Goal: Information Seeking & Learning: Learn about a topic

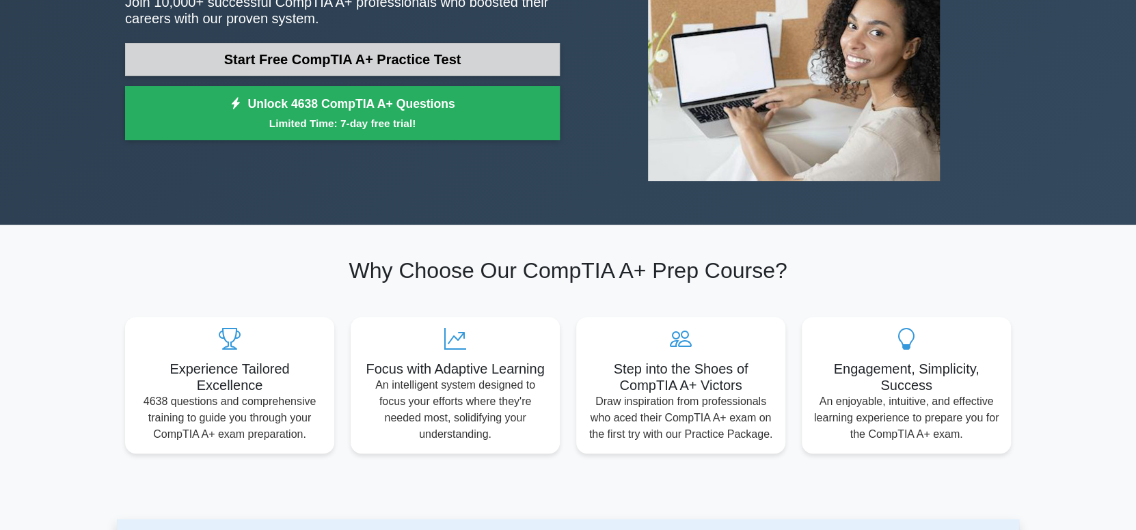
click at [467, 59] on link "Start Free CompTIA A+ Practice Test" at bounding box center [342, 59] width 435 height 33
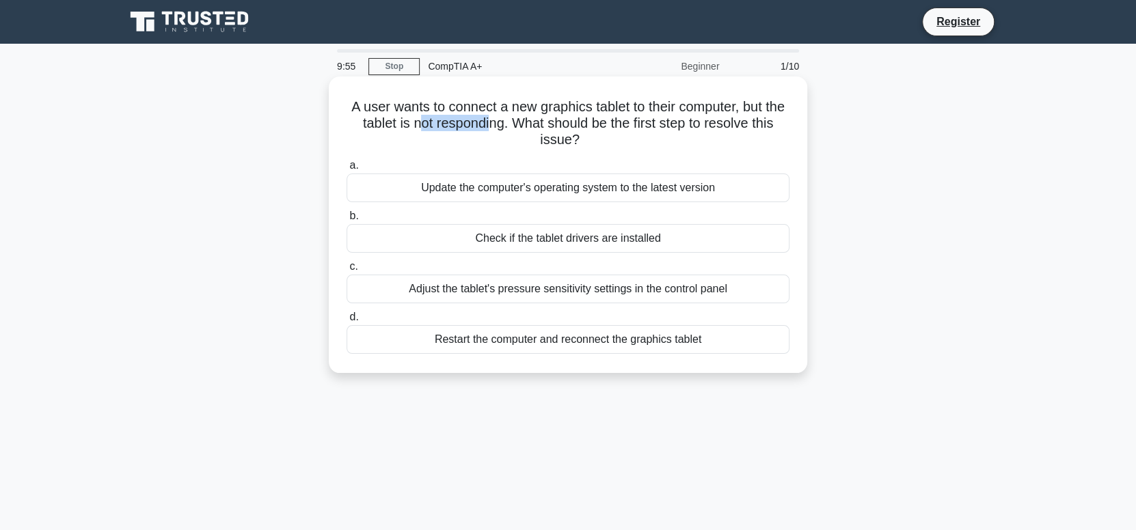
drag, startPoint x: 438, startPoint y: 126, endPoint x: 516, endPoint y: 126, distance: 77.9
click at [516, 126] on h5 "A user wants to connect a new graphics tablet to their computer, but the tablet…" at bounding box center [568, 123] width 446 height 51
drag, startPoint x: 545, startPoint y: 124, endPoint x: 632, endPoint y: 124, distance: 87.5
click at [630, 122] on h5 "A user wants to connect a new graphics tablet to their computer, but the tablet…" at bounding box center [568, 123] width 446 height 51
drag, startPoint x: 567, startPoint y: 135, endPoint x: 554, endPoint y: 137, distance: 12.6
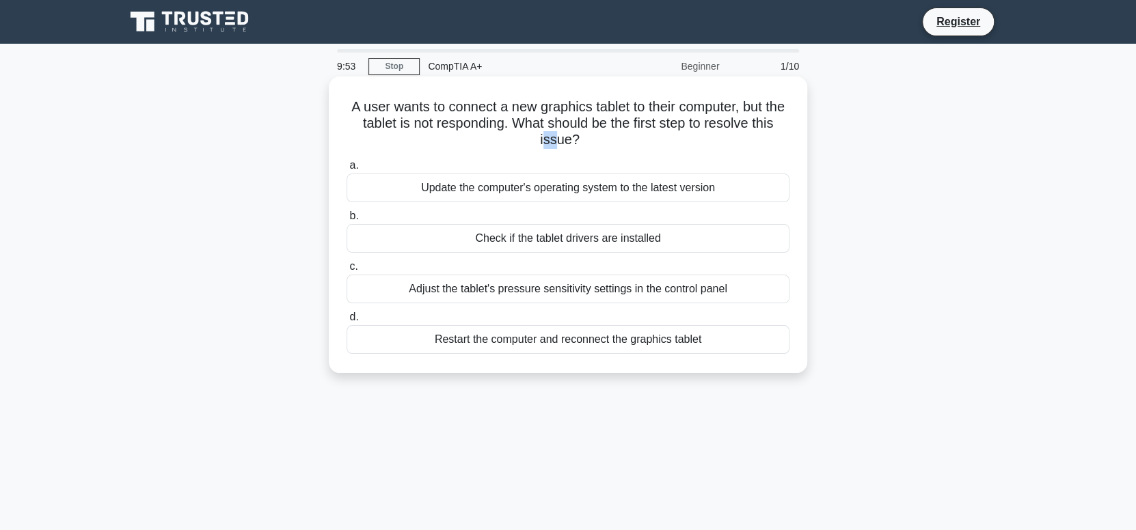
click at [554, 137] on h5 "A user wants to connect a new graphics tablet to their computer, but the tablet…" at bounding box center [568, 123] width 446 height 51
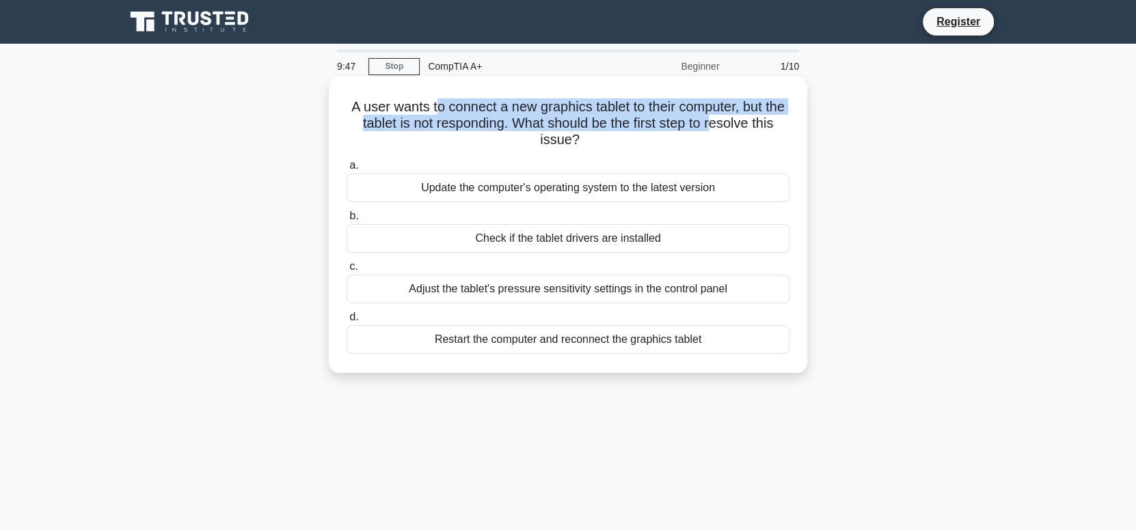
drag, startPoint x: 445, startPoint y: 106, endPoint x: 740, endPoint y: 119, distance: 295.6
click at [739, 117] on h5 "A user wants to connect a new graphics tablet to their computer, but the tablet…" at bounding box center [568, 123] width 446 height 51
click at [742, 125] on h5 "A user wants to connect a new graphics tablet to their computer, but the tablet…" at bounding box center [568, 123] width 446 height 51
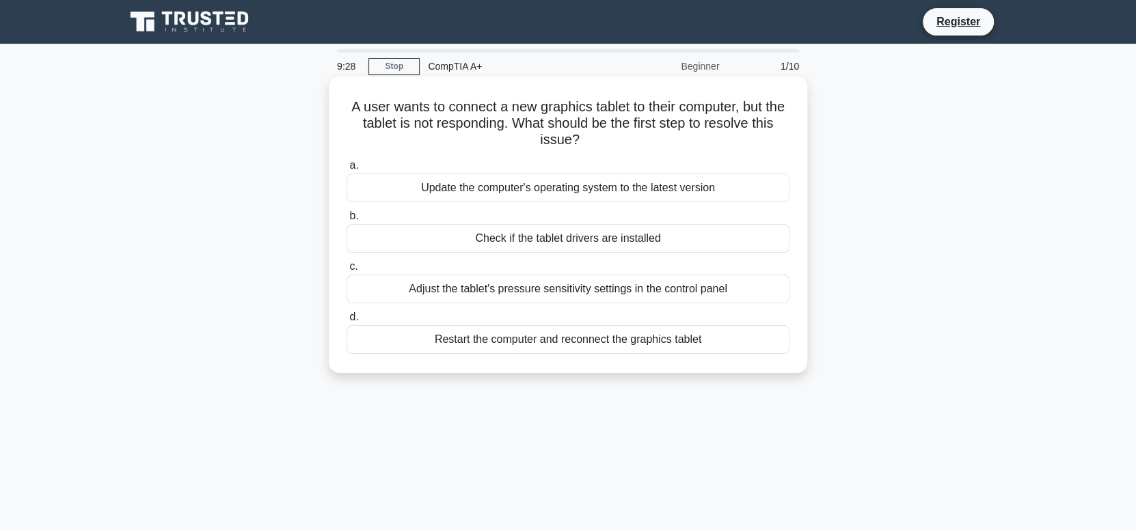
click at [595, 241] on div "Check if the tablet drivers are installed" at bounding box center [568, 238] width 443 height 29
click at [347, 221] on input "b. Check if the tablet drivers are installed" at bounding box center [347, 216] width 0 height 9
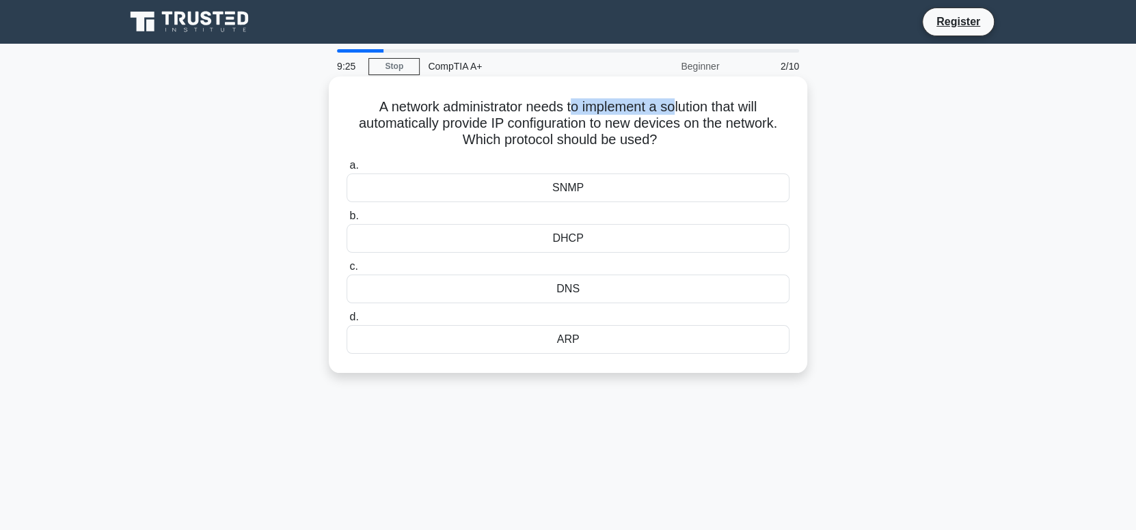
drag, startPoint x: 572, startPoint y: 104, endPoint x: 691, endPoint y: 121, distance: 120.2
click at [680, 114] on h5 "A network administrator needs to implement a solution that will automatically p…" at bounding box center [568, 123] width 446 height 51
click at [710, 128] on h5 "A network administrator needs to implement a solution that will automatically p…" at bounding box center [568, 123] width 446 height 51
drag, startPoint x: 507, startPoint y: 127, endPoint x: 710, endPoint y: 135, distance: 202.5
click at [710, 135] on h5 "A network administrator needs to implement a solution that will automatically p…" at bounding box center [568, 123] width 446 height 51
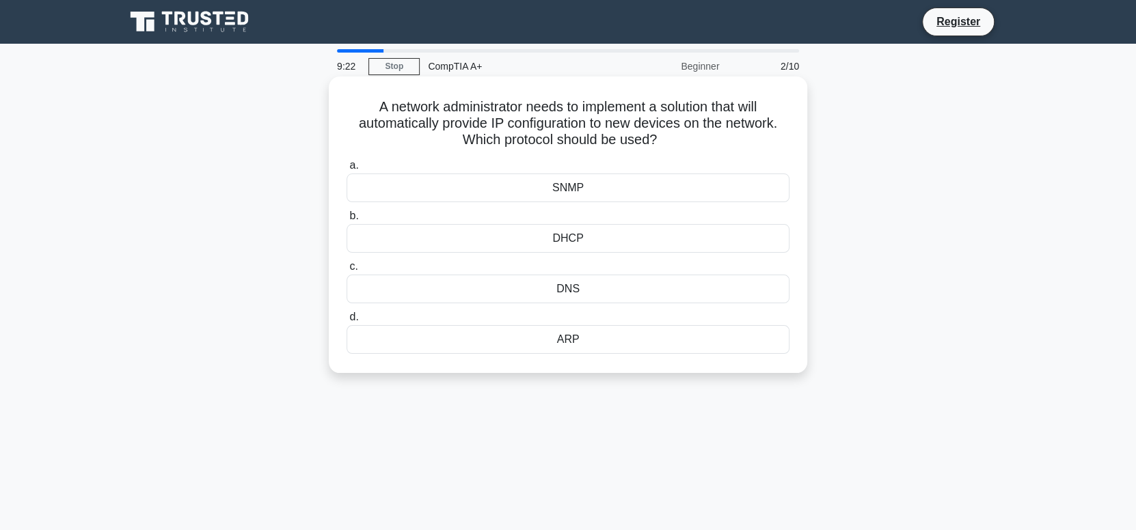
click at [710, 135] on h5 "A network administrator needs to implement a solution that will automatically p…" at bounding box center [568, 123] width 446 height 51
click at [625, 237] on div "DHCP" at bounding box center [568, 238] width 443 height 29
click at [347, 221] on input "b. DHCP" at bounding box center [347, 216] width 0 height 9
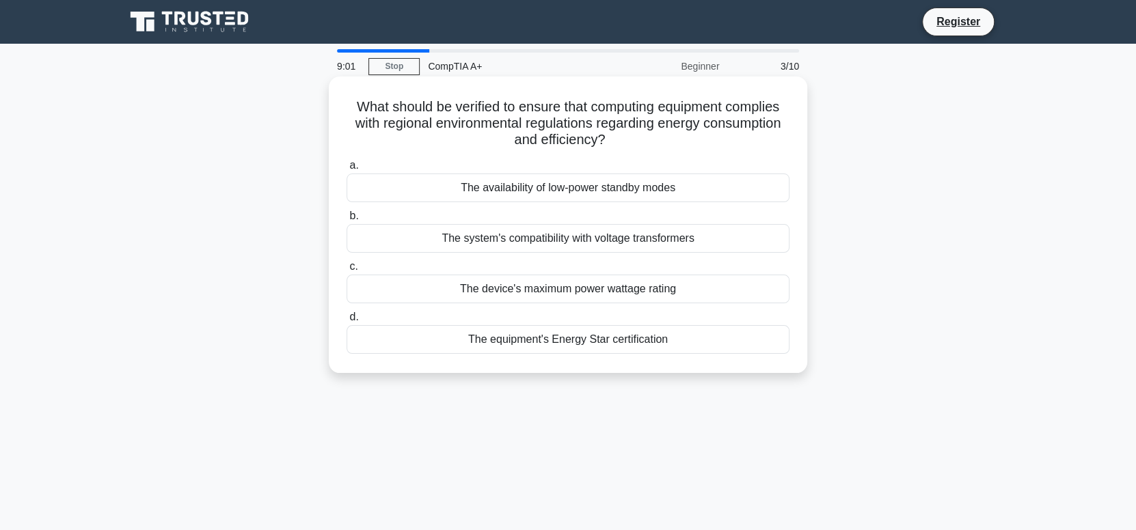
drag, startPoint x: 352, startPoint y: 107, endPoint x: 606, endPoint y: 137, distance: 255.4
click at [606, 137] on h5 "What should be verified to ensure that computing equipment complies with region…" at bounding box center [568, 123] width 446 height 51
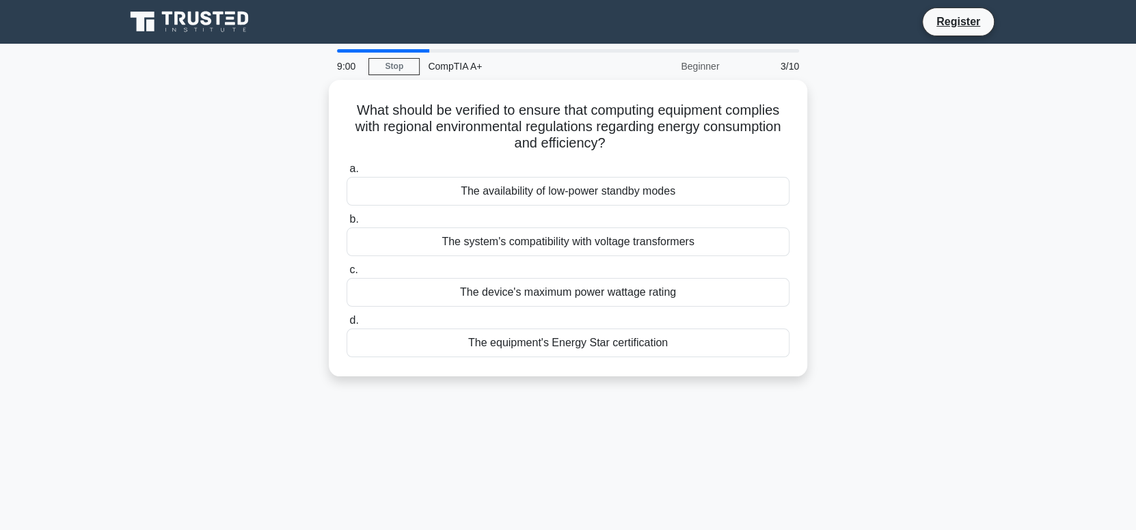
copy h5 "What should be verified to ensure that computing equipment complies with region…"
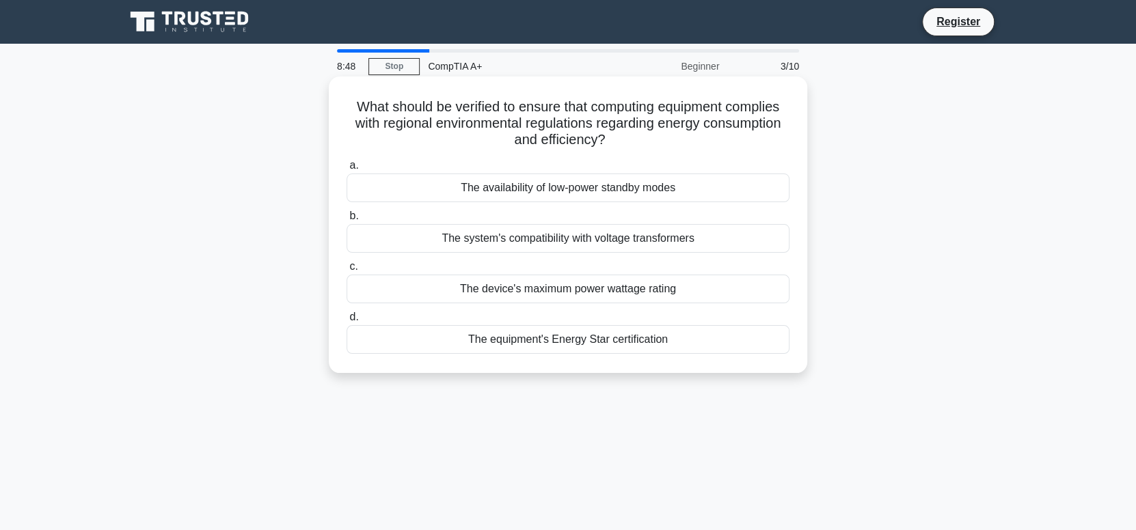
click at [645, 154] on div "What should be verified to ensure that computing equipment complies with region…" at bounding box center [568, 225] width 468 height 286
drag, startPoint x: 698, startPoint y: 241, endPoint x: 431, endPoint y: 241, distance: 267.3
click at [431, 241] on div "The system's compatibility with voltage transformers" at bounding box center [568, 238] width 443 height 29
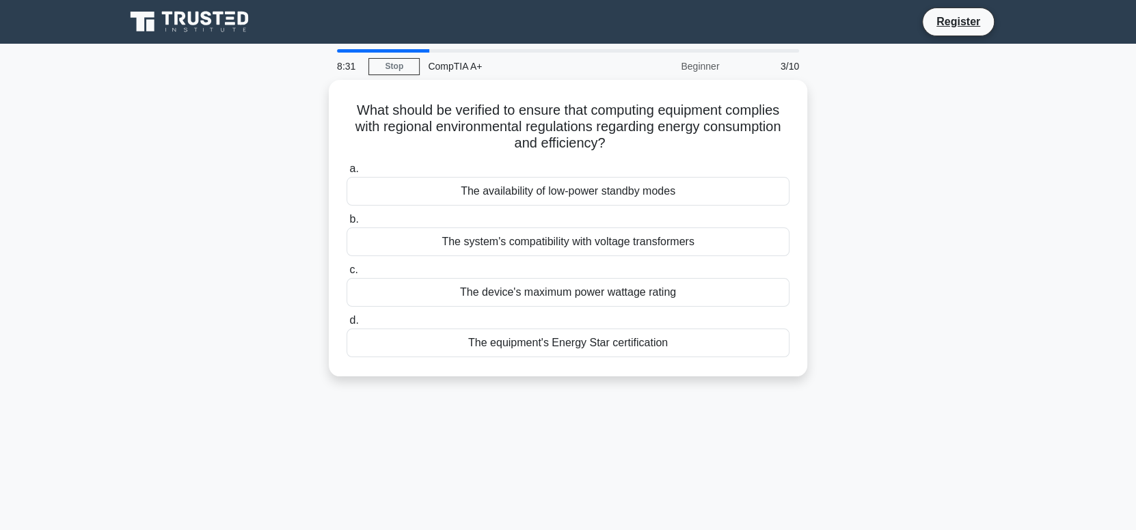
copy div "The system's compatibility with voltage transformers"
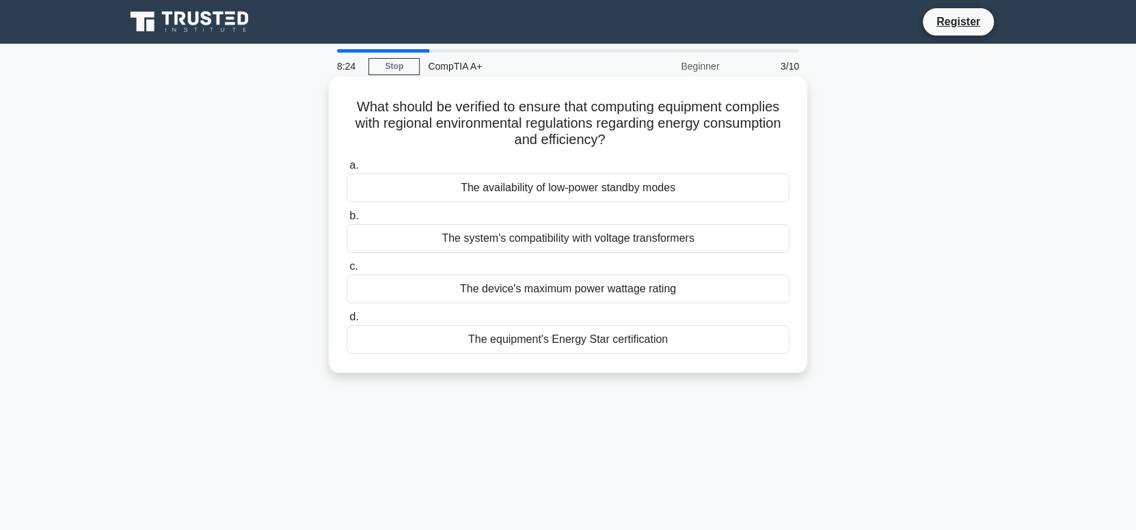
drag, startPoint x: 679, startPoint y: 290, endPoint x: 341, endPoint y: 287, distance: 337.7
click at [341, 287] on div "c. The device's maximum power wattage rating" at bounding box center [567, 280] width 459 height 45
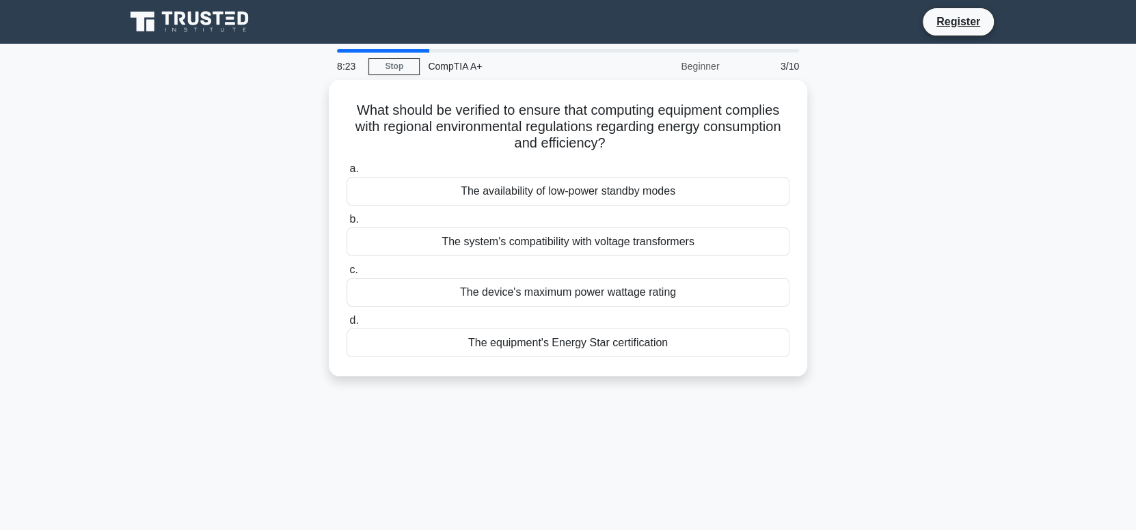
copy div "The device's maximum power wattage rating"
drag, startPoint x: 606, startPoint y: 137, endPoint x: 303, endPoint y: 75, distance: 309.2
click at [303, 75] on div "8:16 Stop CompTIA A+ Beginner 3/10 What should be verified to ensure that compu…" at bounding box center [568, 391] width 902 height 684
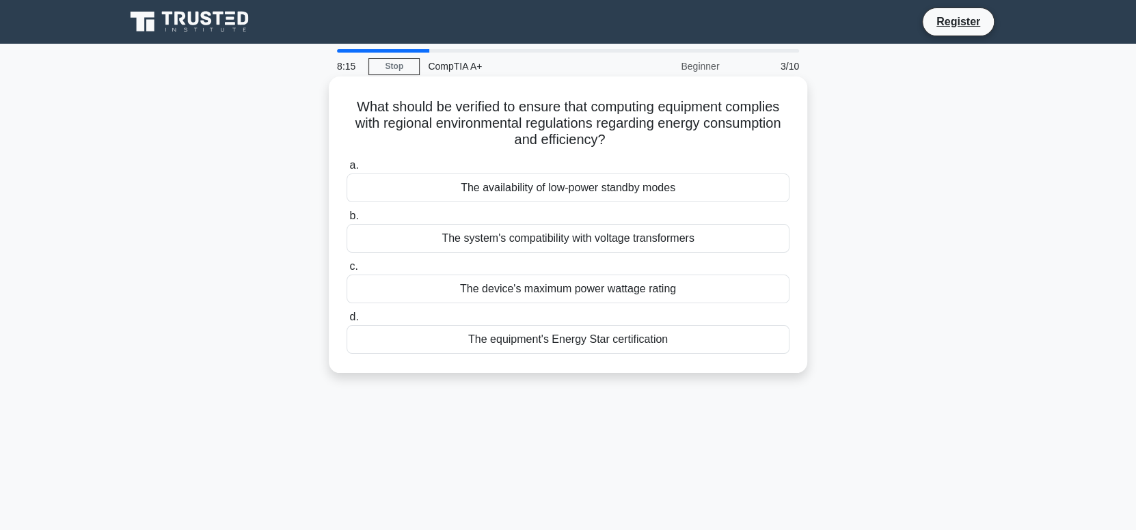
drag, startPoint x: 410, startPoint y: 128, endPoint x: 360, endPoint y: 111, distance: 52.8
click at [409, 128] on h5 "What should be verified to ensure that computing equipment complies with region…" at bounding box center [568, 123] width 446 height 51
click at [627, 140] on h5 "What should be verified to ensure that computing equipment complies with region…" at bounding box center [568, 123] width 446 height 51
drag, startPoint x: 599, startPoint y: 140, endPoint x: 342, endPoint y: 112, distance: 258.6
click at [342, 112] on div "What should be verified to ensure that computing equipment complies with region…" at bounding box center [568, 225] width 468 height 286
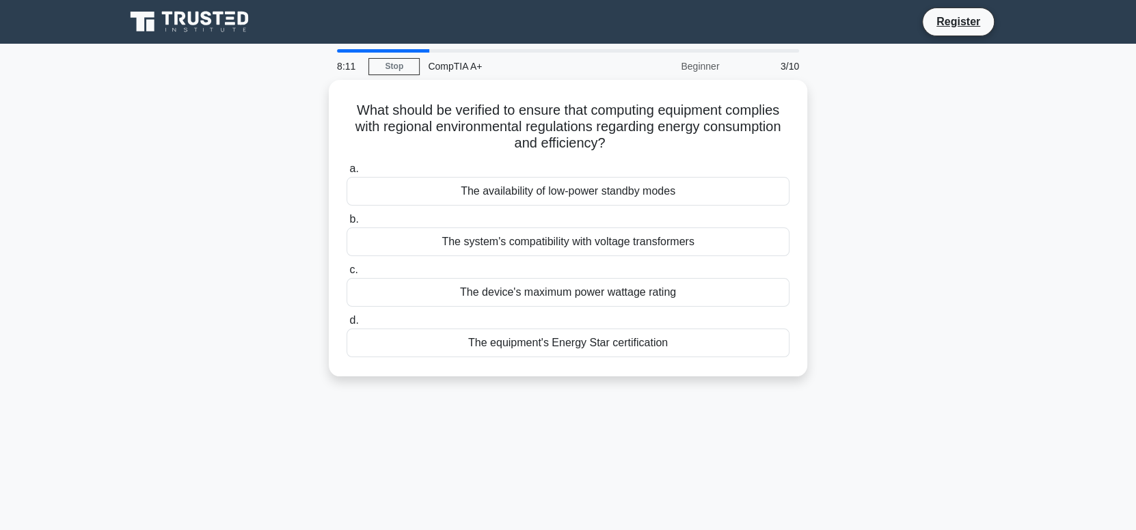
copy h5 "What should be verified to ensure that computing equipment complies with region…"
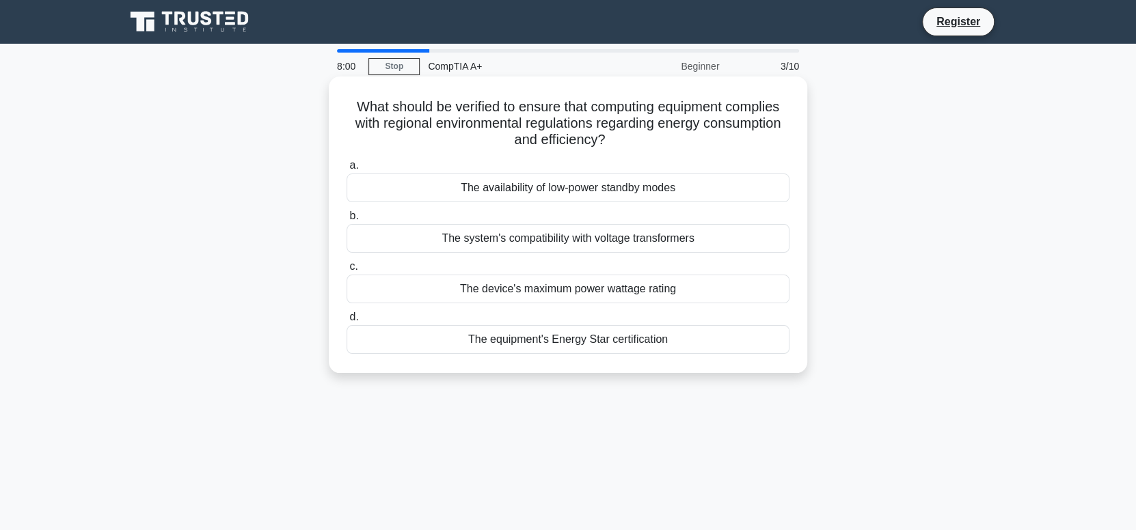
drag, startPoint x: 687, startPoint y: 185, endPoint x: 451, endPoint y: 193, distance: 236.0
click at [445, 191] on div "The availability of low-power standby modes" at bounding box center [568, 188] width 443 height 29
copy div "The availability of low-power standby modes"
click at [565, 286] on div "The device's maximum power wattage rating" at bounding box center [568, 289] width 443 height 29
click at [347, 271] on input "c. The device's maximum power wattage rating" at bounding box center [347, 267] width 0 height 9
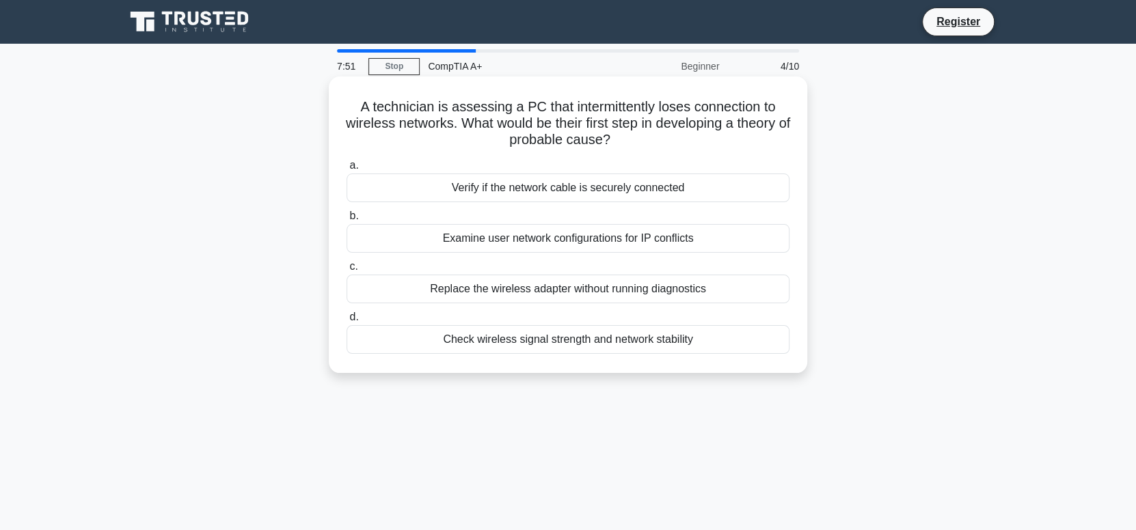
drag, startPoint x: 651, startPoint y: 138, endPoint x: 351, endPoint y: 94, distance: 303.4
click at [351, 94] on div "A technician is assessing a PC that intermittently loses connection to wireless…" at bounding box center [568, 225] width 468 height 286
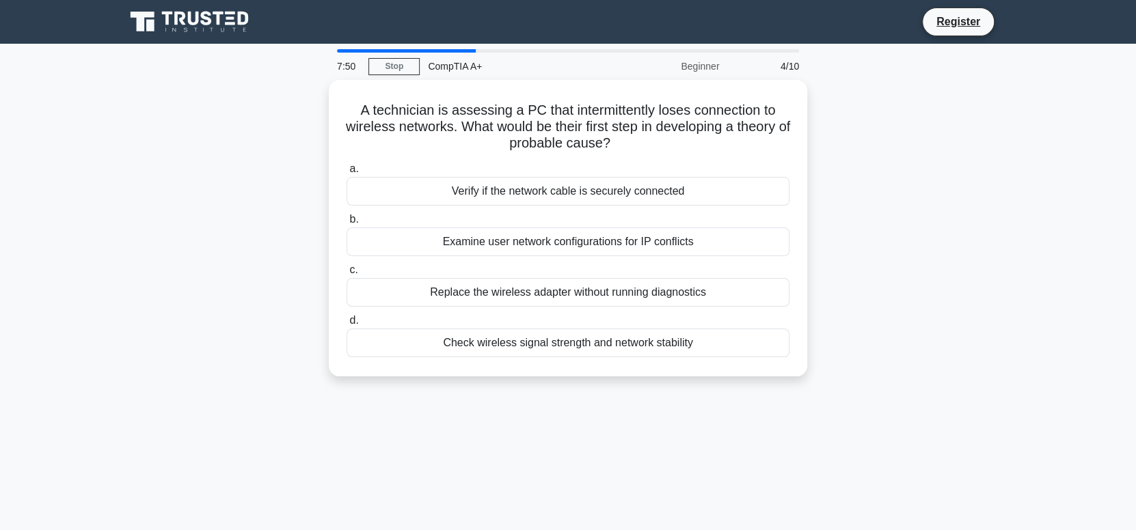
copy h5 "A technician is assessing a PC that intermittently loses connection to wireless…"
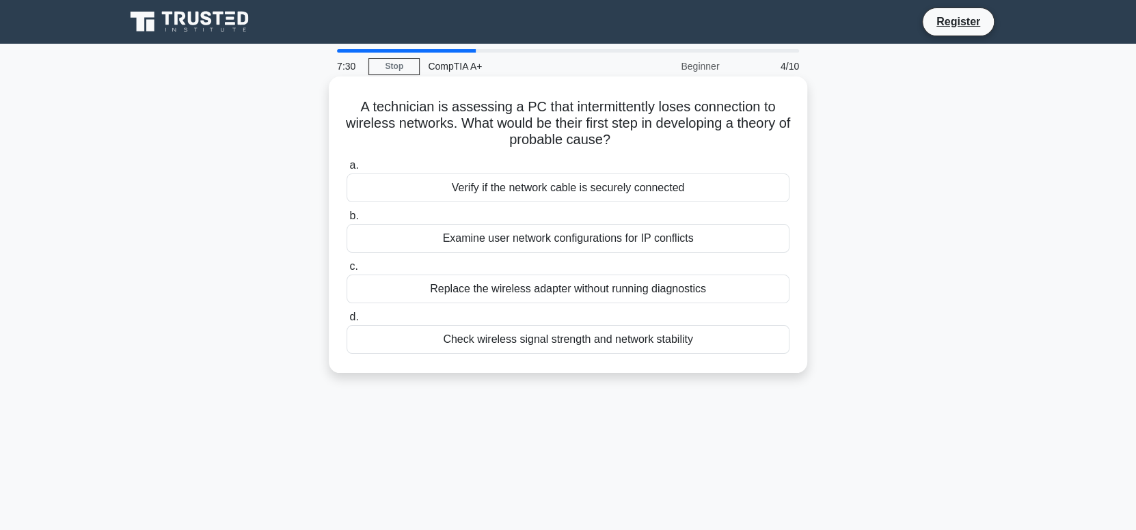
click at [712, 138] on h5 "A technician is assessing a PC that intermittently loses connection to wireless…" at bounding box center [568, 123] width 446 height 51
click at [688, 181] on div "Verify if the network cable is securely connected" at bounding box center [568, 188] width 443 height 29
click at [347, 170] on input "a. Verify if the network cable is securely connected" at bounding box center [347, 165] width 0 height 9
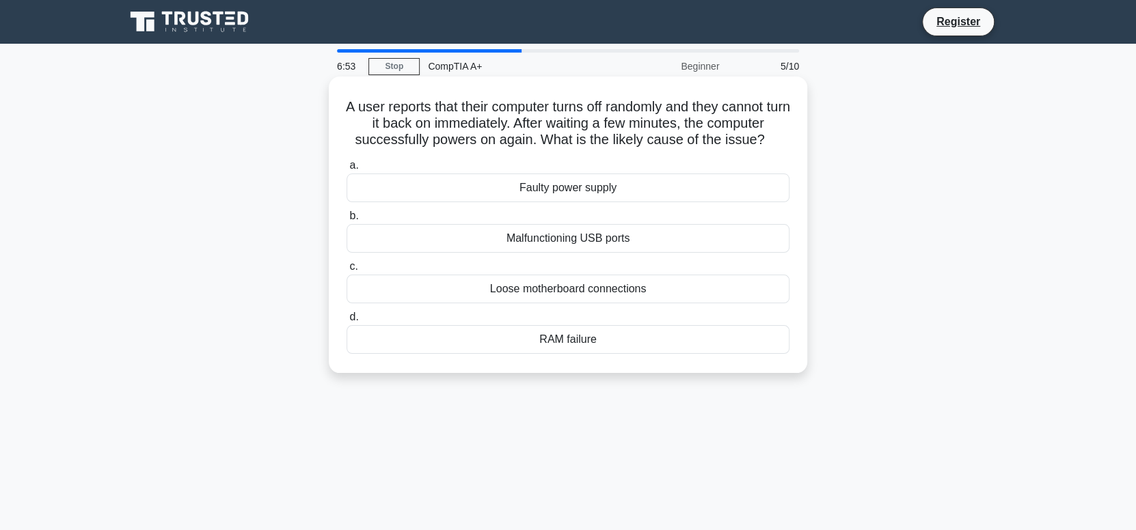
click at [630, 338] on div "RAM failure" at bounding box center [568, 339] width 443 height 29
click at [347, 322] on input "d. RAM failure" at bounding box center [347, 317] width 0 height 9
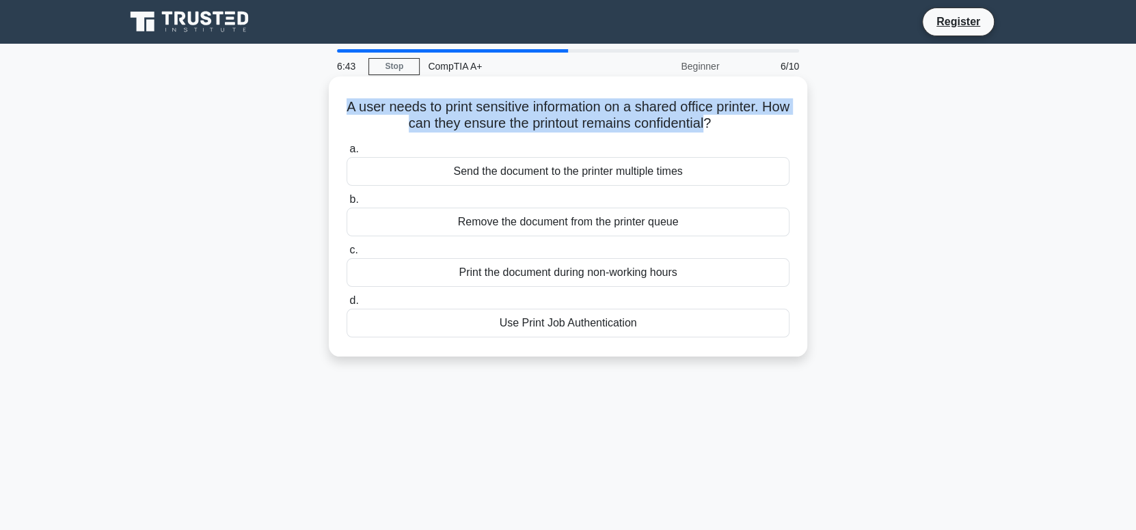
drag, startPoint x: 652, startPoint y: 123, endPoint x: 356, endPoint y: 109, distance: 296.3
click at [356, 109] on h5 "A user needs to print sensitive information on a shared office printer. How can…" at bounding box center [568, 115] width 446 height 34
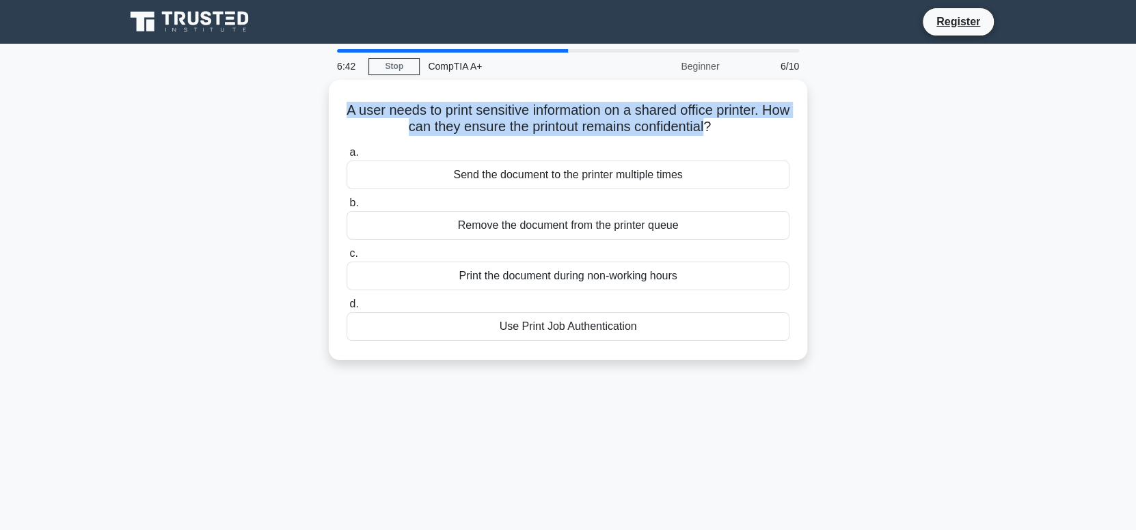
copy h5 "A user needs to print sensitive information on a shared office printer. How can…"
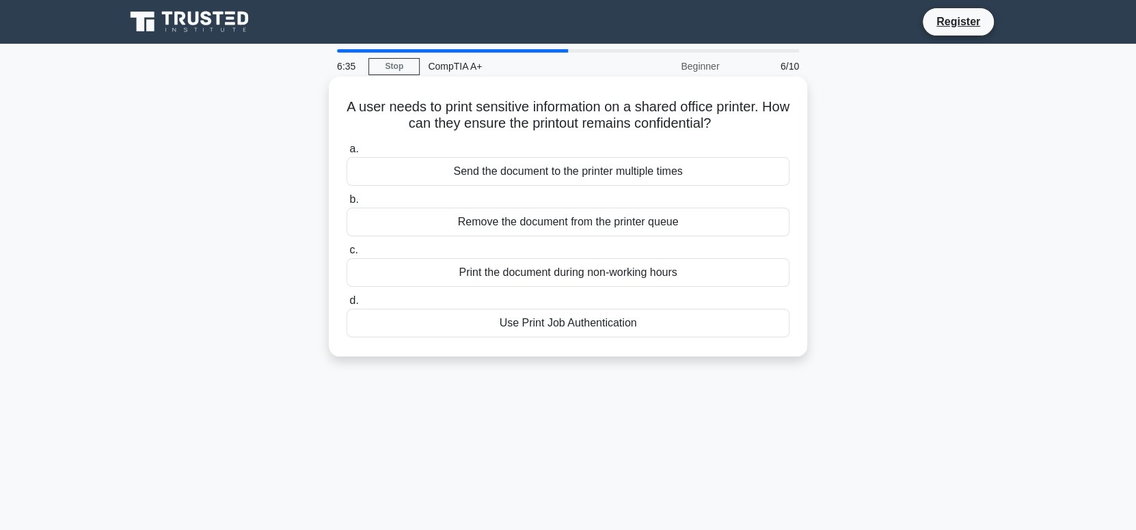
click at [736, 137] on div "A user needs to print sensitive information on a shared office printer. How can…" at bounding box center [568, 216] width 468 height 269
drag, startPoint x: 684, startPoint y: 172, endPoint x: 449, endPoint y: 170, distance: 235.2
click at [449, 170] on div "Send the document to the printer multiple times" at bounding box center [568, 171] width 443 height 29
copy div "Send the document to the printer multiple times"
drag, startPoint x: 675, startPoint y: 271, endPoint x: 427, endPoint y: 271, distance: 248.8
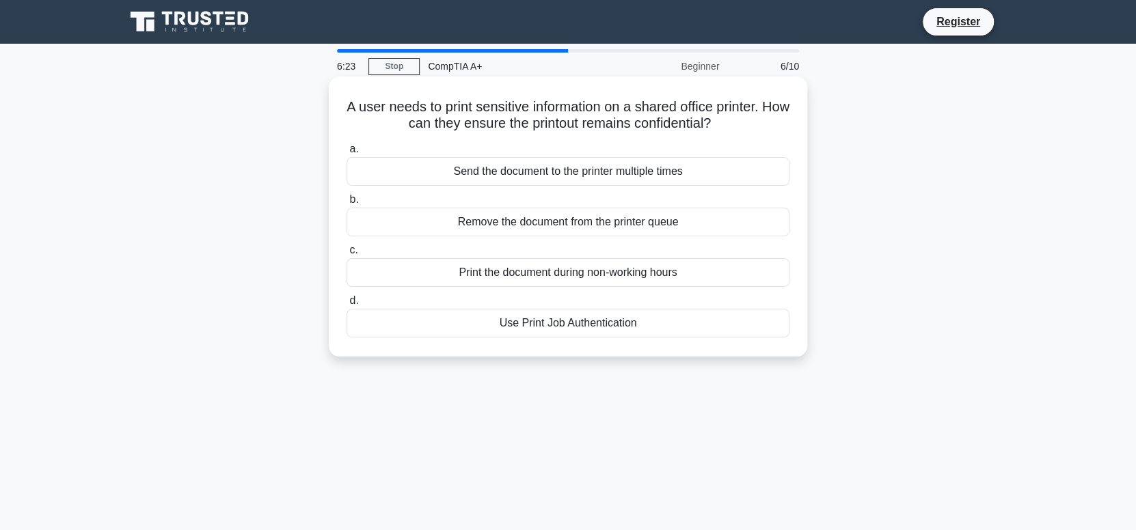
click at [427, 271] on div "Print the document during non-working hours" at bounding box center [568, 272] width 443 height 29
click at [550, 292] on div "a. Send the document to the printer multiple times b. Remove the document from …" at bounding box center [567, 239] width 459 height 202
drag, startPoint x: 681, startPoint y: 273, endPoint x: 355, endPoint y: 264, distance: 326.2
click at [355, 264] on div "Print the document during non-working hours" at bounding box center [568, 272] width 443 height 29
copy div "Print the document during non-working hours"
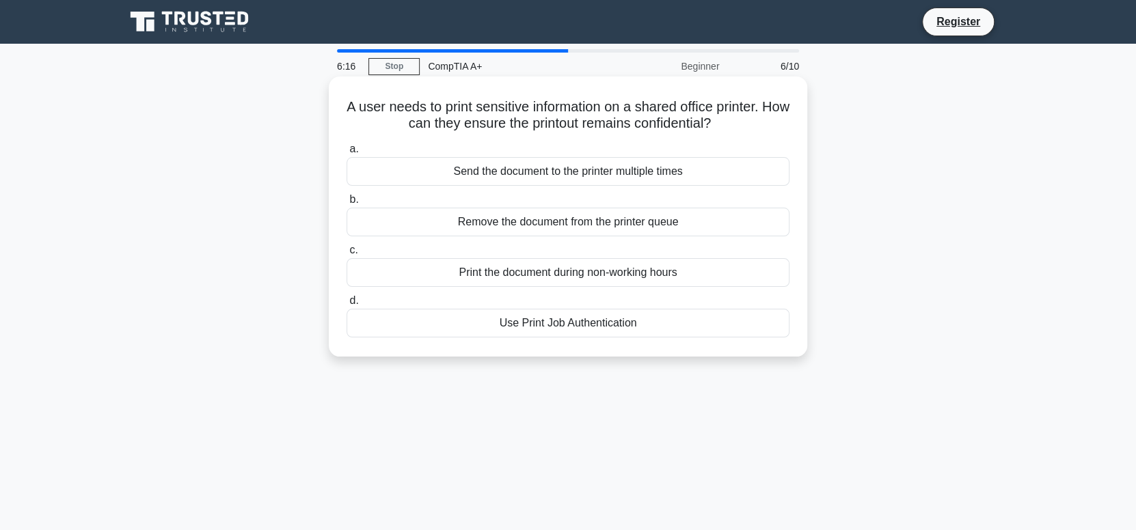
click at [647, 330] on div "Use Print Job Authentication" at bounding box center [568, 323] width 443 height 29
click at [347, 306] on input "d. Use Print Job Authentication" at bounding box center [347, 301] width 0 height 9
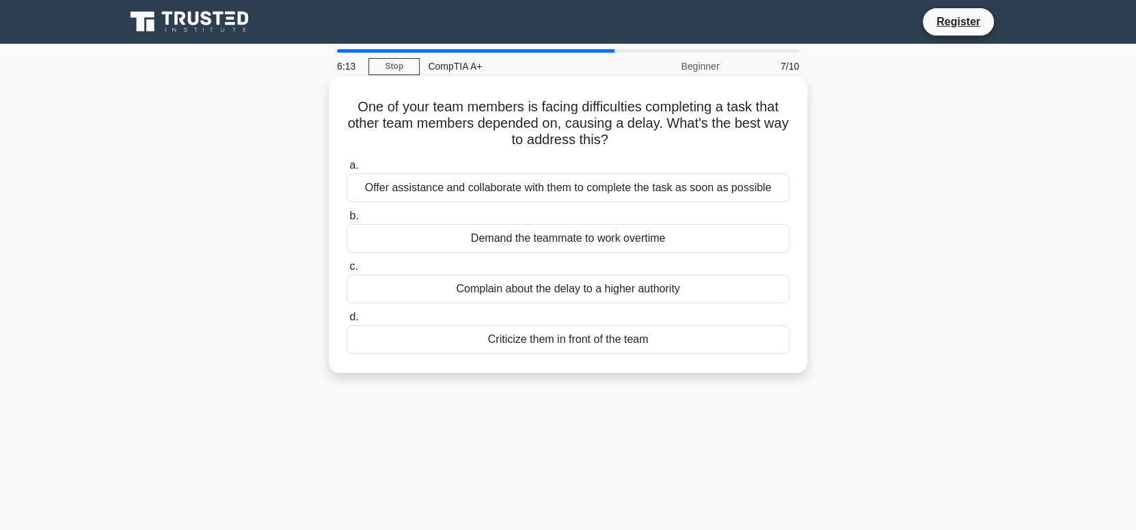
drag, startPoint x: 477, startPoint y: 147, endPoint x: 331, endPoint y: 89, distance: 157.4
click at [331, 89] on div "One of your team members is facing difficulties completing a task that other te…" at bounding box center [568, 225] width 479 height 297
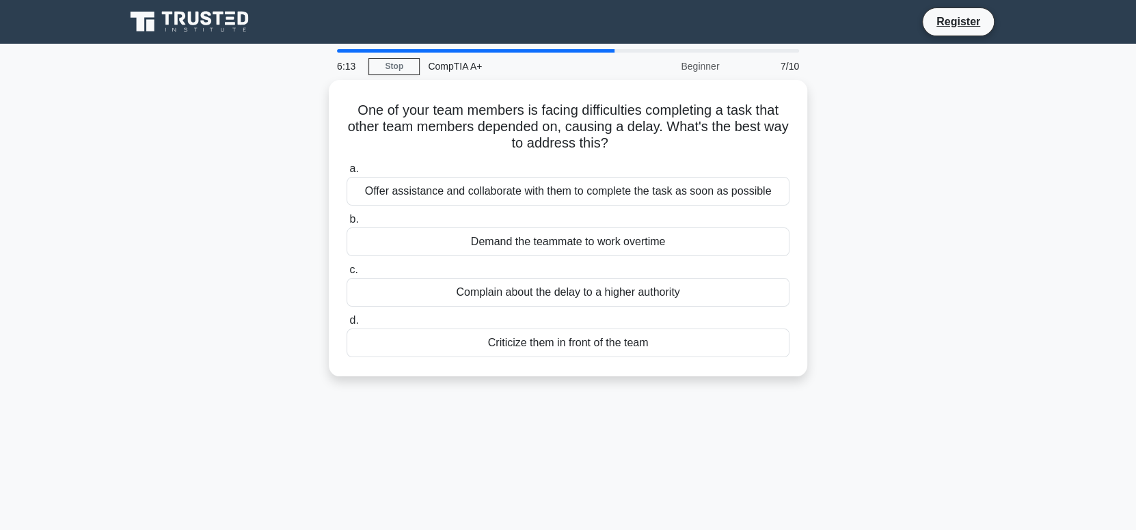
copy h5 "One of your team members is facing difficulties completing a task that other te…"
drag, startPoint x: 618, startPoint y: 196, endPoint x: 301, endPoint y: 194, distance: 317.2
click at [301, 194] on div "One of your team members is facing difficulties completing a task that other te…" at bounding box center [568, 236] width 902 height 313
drag, startPoint x: 667, startPoint y: 241, endPoint x: 323, endPoint y: 253, distance: 344.1
click at [323, 253] on div "One of your team members is facing difficulties completing a task that other te…" at bounding box center [568, 236] width 902 height 313
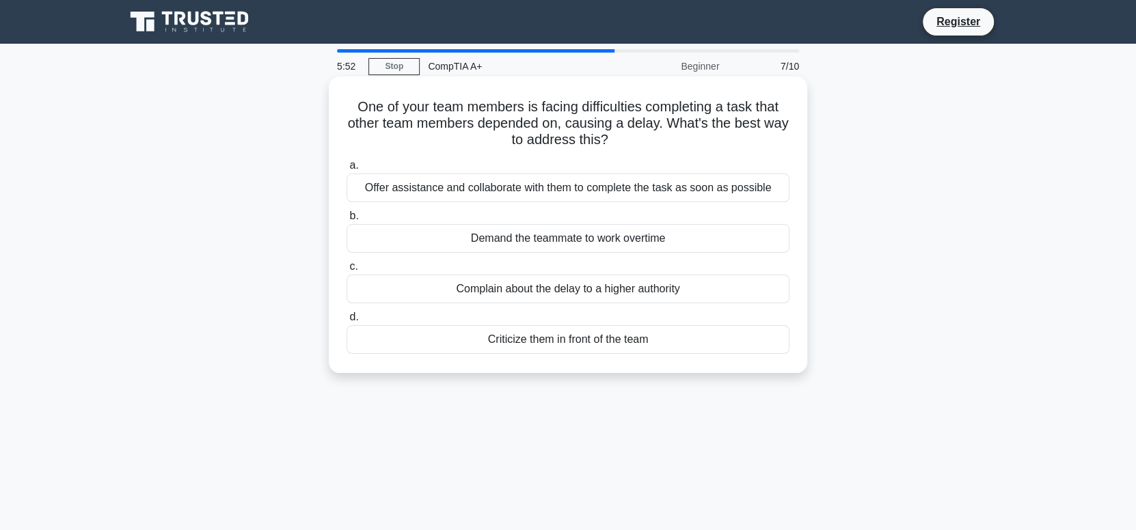
click at [660, 189] on div "Offer assistance and collaborate with them to complete the task as soon as poss…" at bounding box center [568, 188] width 443 height 29
click at [347, 170] on input "a. Offer assistance and collaborate with them to complete the task as soon as p…" at bounding box center [347, 165] width 0 height 9
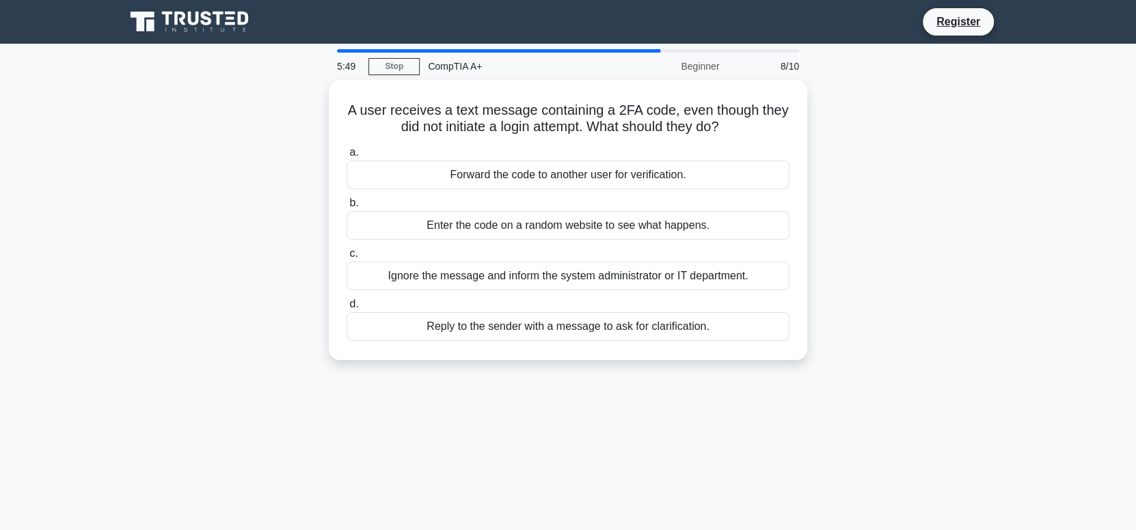
drag, startPoint x: 742, startPoint y: 123, endPoint x: 200, endPoint y: 121, distance: 542.1
click at [200, 121] on div "A user receives a text message containing a 2FA code, even though they did not …" at bounding box center [568, 228] width 902 height 297
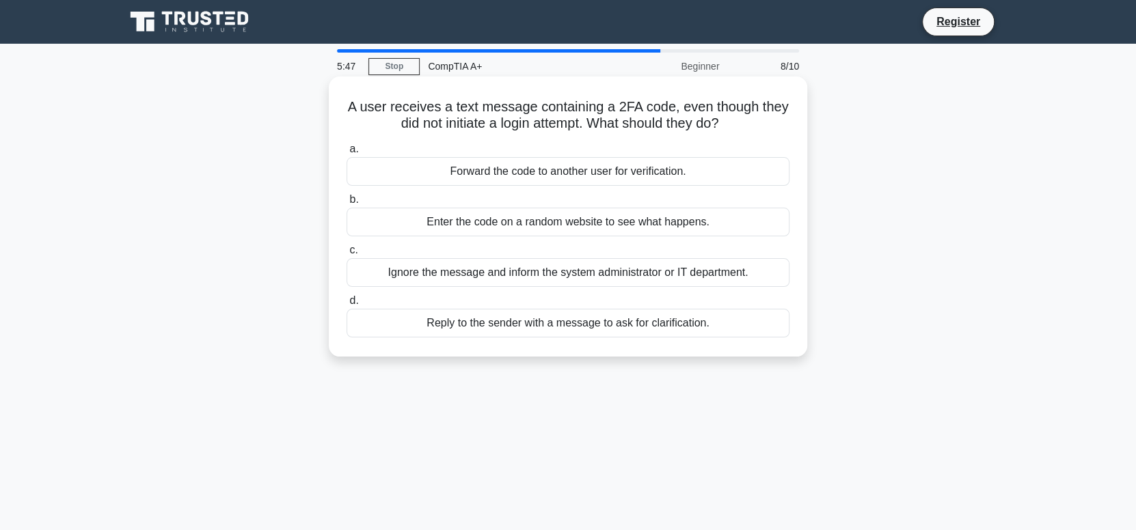
drag, startPoint x: 344, startPoint y: 105, endPoint x: 749, endPoint y: 126, distance: 405.9
click at [749, 126] on div "A user receives a text message containing a 2FA code, even though they did not …" at bounding box center [568, 216] width 468 height 269
click at [636, 272] on div "Ignore the message and inform the system administrator or IT department." at bounding box center [568, 272] width 443 height 29
click at [604, 278] on div "Ignore the message and inform the system administrator or IT department." at bounding box center [568, 272] width 443 height 29
click at [347, 255] on input "c. Ignore the message and inform the system administrator or IT department." at bounding box center [347, 250] width 0 height 9
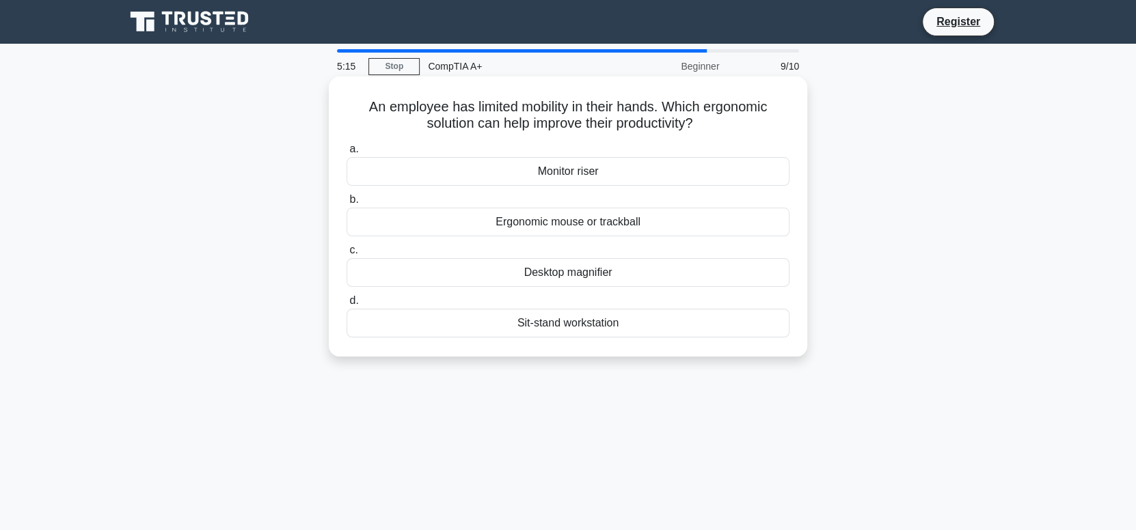
drag, startPoint x: 355, startPoint y: 108, endPoint x: 742, endPoint y: 127, distance: 388.1
click at [742, 127] on h5 "An employee has limited mobility in their hands. Which ergonomic solution can h…" at bounding box center [568, 115] width 446 height 34
click at [758, 135] on div "An employee has limited mobility in their hands. Which ergonomic solution can h…" at bounding box center [568, 216] width 468 height 269
drag, startPoint x: 635, startPoint y: 221, endPoint x: 489, endPoint y: 223, distance: 146.3
click at [489, 223] on div "Ergonomic mouse or trackball" at bounding box center [568, 222] width 443 height 29
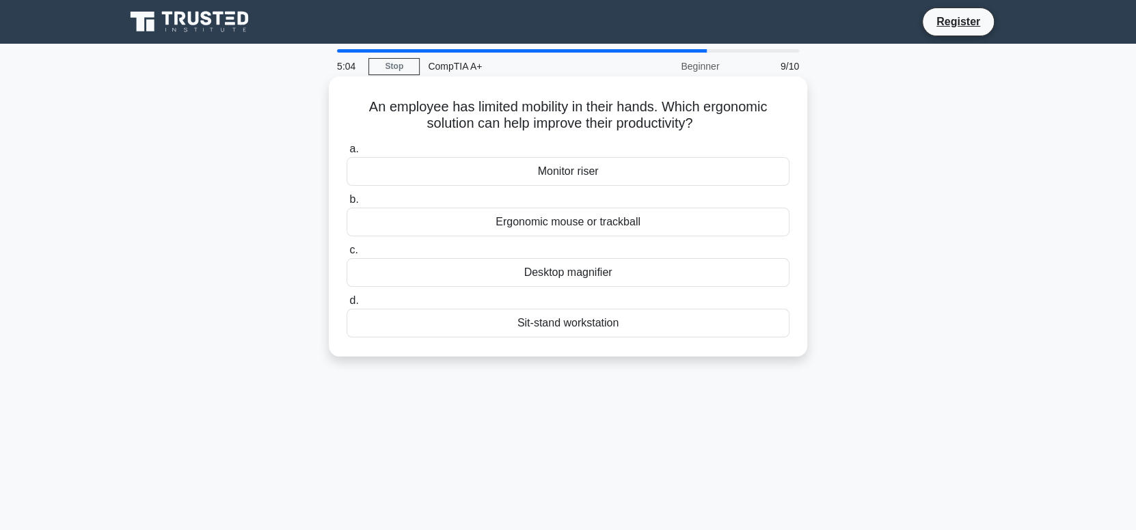
click at [533, 236] on div "Ergonomic mouse or trackball" at bounding box center [568, 222] width 443 height 29
click at [347, 204] on input "b. Ergonomic mouse or trackball" at bounding box center [347, 200] width 0 height 9
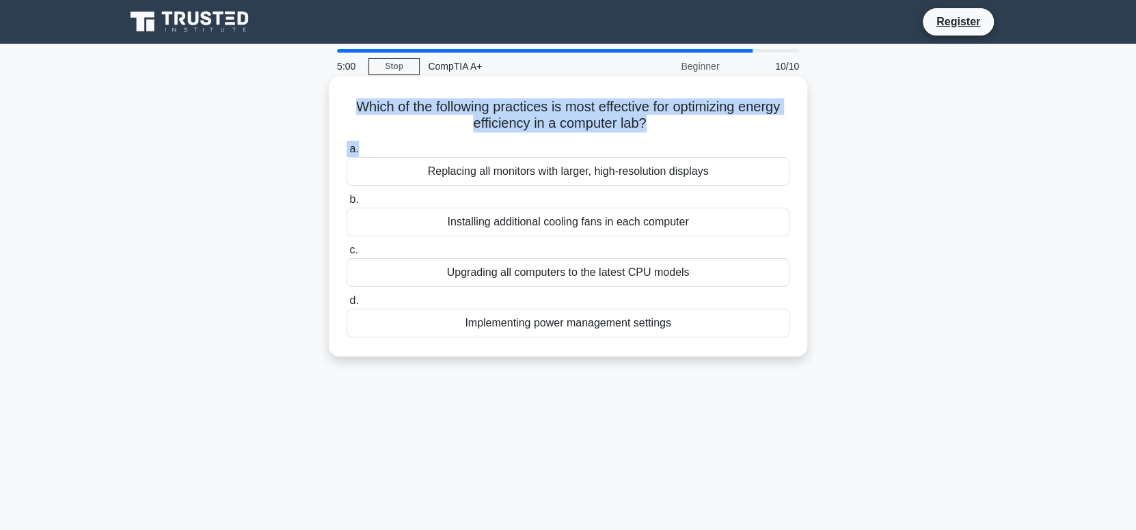
drag, startPoint x: 347, startPoint y: 104, endPoint x: 721, endPoint y: 156, distance: 378.2
click at [721, 155] on div "Which of the following practices is most effective for optimizing energy effici…" at bounding box center [568, 216] width 468 height 269
click at [337, 99] on div "Which of the following practices is most effective for optimizing energy effici…" at bounding box center [568, 216] width 468 height 269
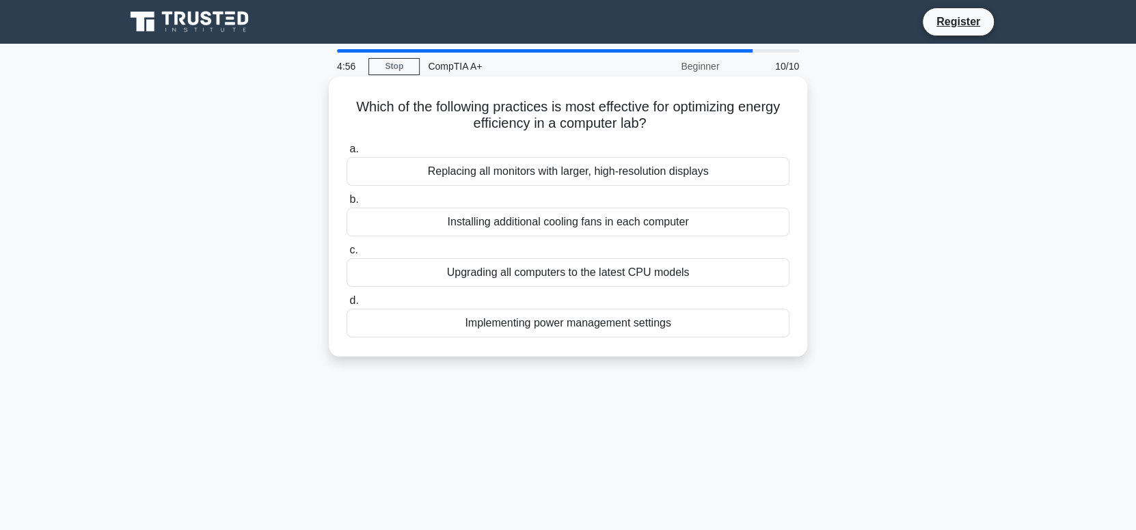
drag, startPoint x: 371, startPoint y: 112, endPoint x: 740, endPoint y: 331, distance: 429.7
click at [737, 334] on div "Which of the following practices is most effective for optimizing energy effici…" at bounding box center [568, 216] width 468 height 269
click at [591, 326] on div "Implementing power management settings" at bounding box center [568, 323] width 443 height 29
click at [347, 306] on input "d. Implementing power management settings" at bounding box center [347, 301] width 0 height 9
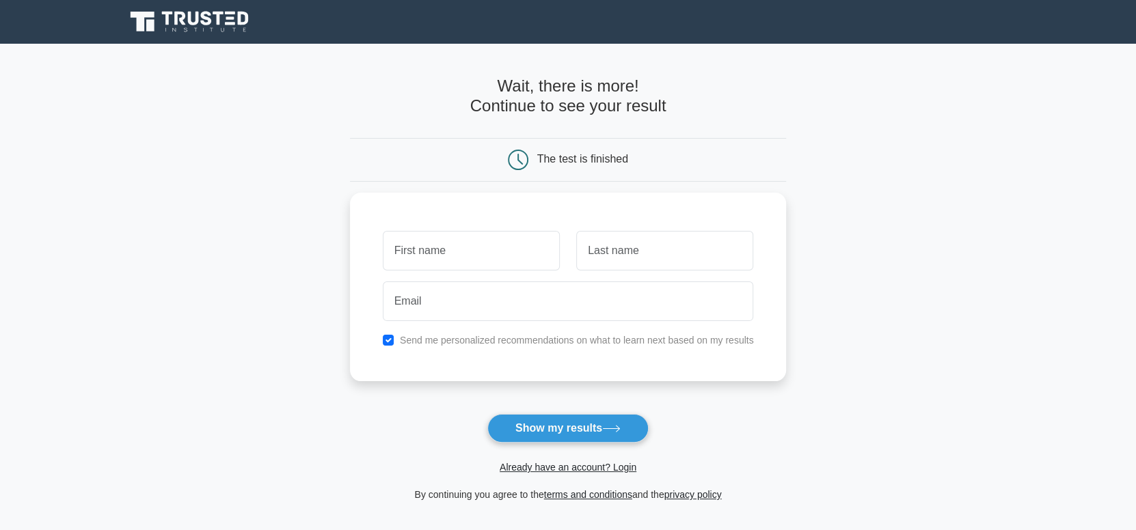
drag, startPoint x: 637, startPoint y: 328, endPoint x: 1079, endPoint y: 465, distance: 463.0
click at [1079, 465] on main "Wait, there is more! Continue to see your result The test is finished and the" at bounding box center [568, 290] width 1136 height 492
drag, startPoint x: 481, startPoint y: 241, endPoint x: 482, endPoint y: 248, distance: 7.6
click at [481, 241] on input "text" at bounding box center [471, 248] width 177 height 40
type input "Nam"
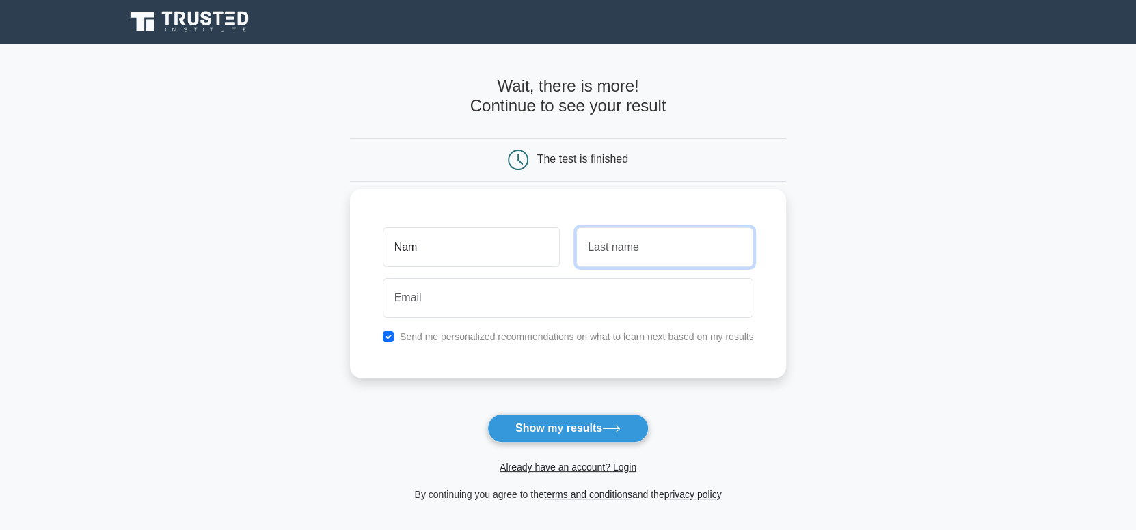
click at [600, 247] on input "text" at bounding box center [664, 248] width 177 height 40
type input "Vũ"
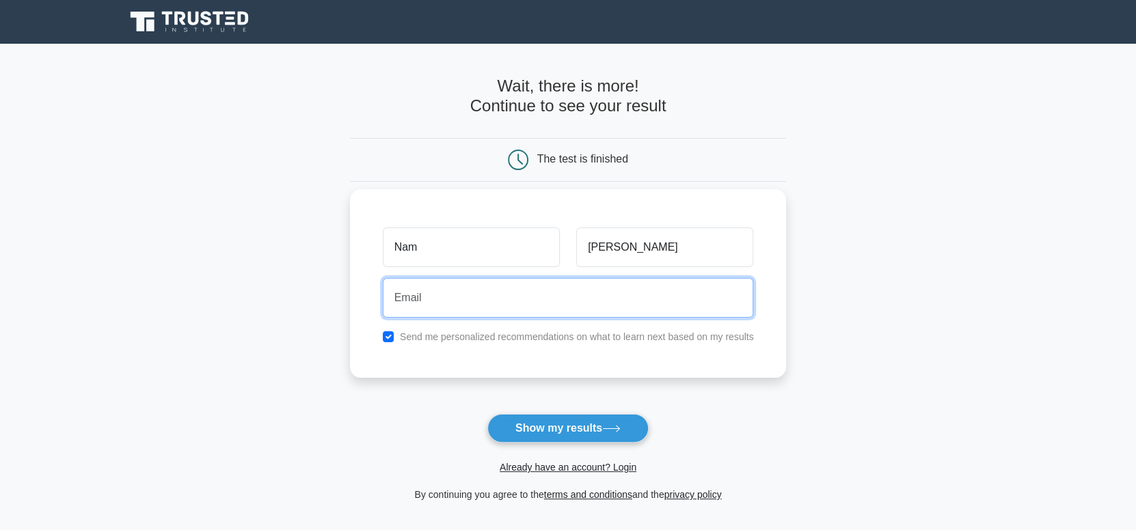
click at [540, 292] on input "email" at bounding box center [568, 298] width 371 height 40
type input "namvu16123@gmail.com"
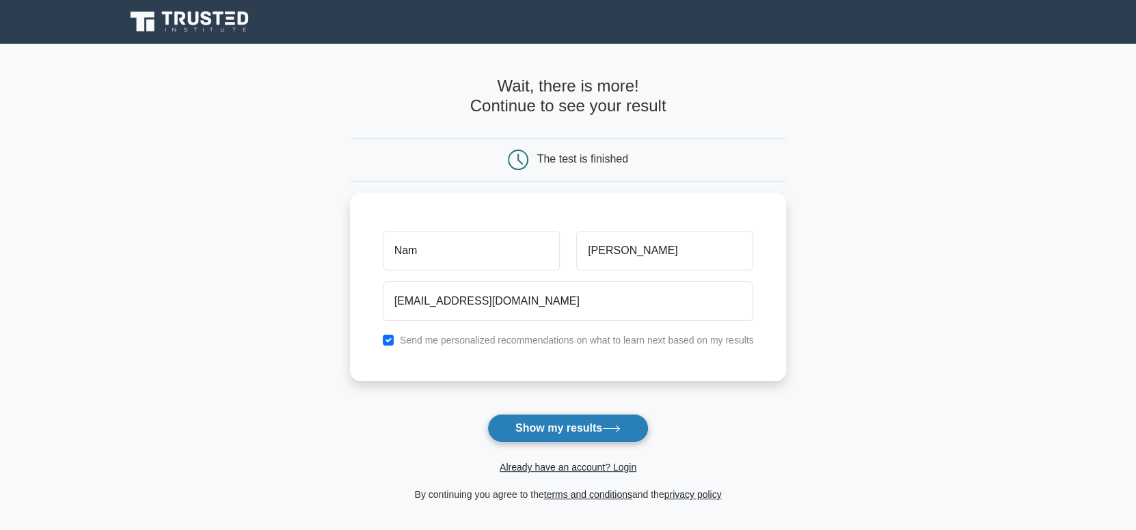
click at [613, 427] on icon at bounding box center [611, 429] width 18 height 8
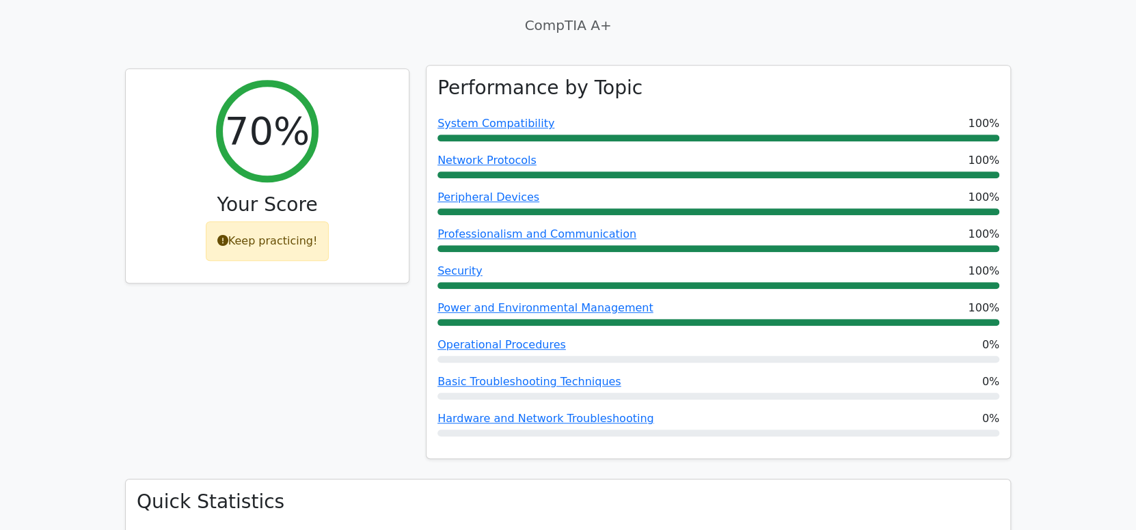
scroll to position [478, 0]
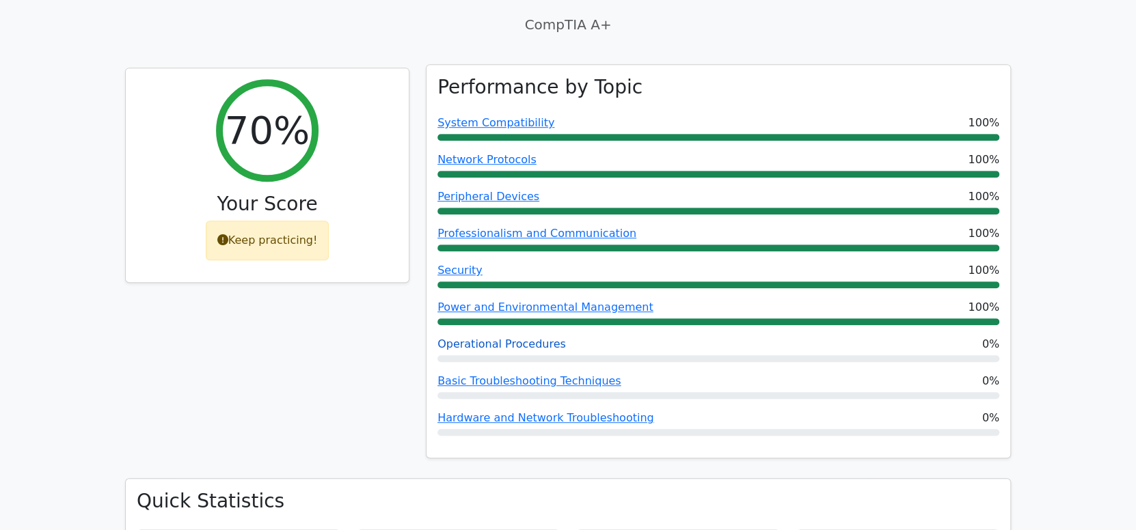
click at [518, 338] on link "Operational Procedures" at bounding box center [502, 344] width 129 height 13
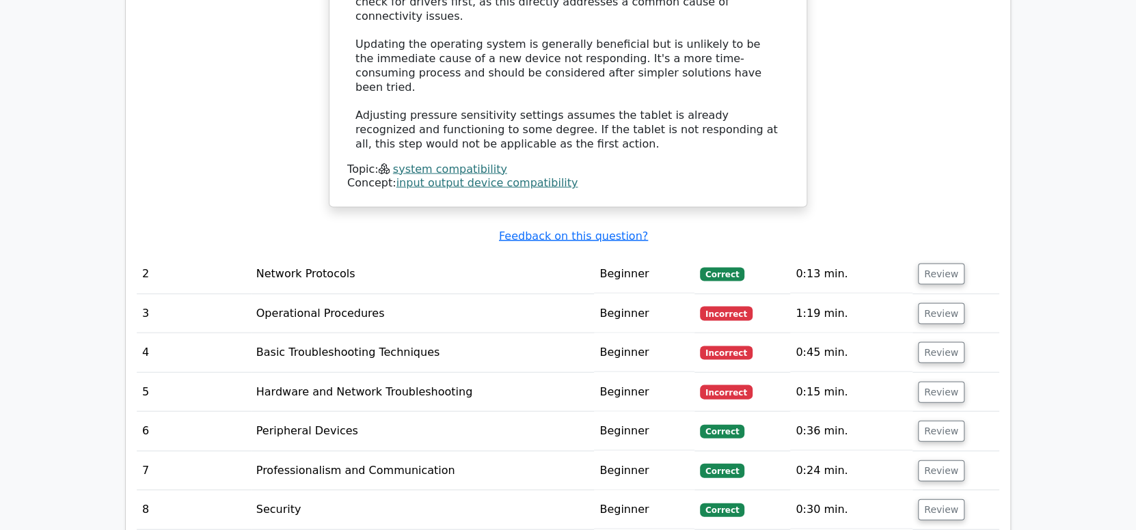
scroll to position [1777, 0]
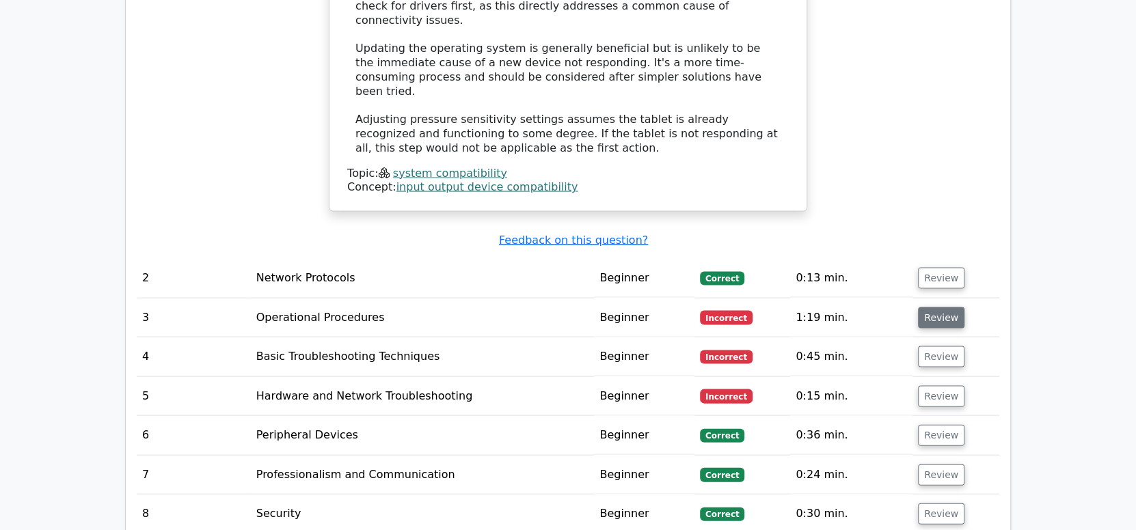
click at [937, 308] on button "Review" at bounding box center [941, 318] width 46 height 21
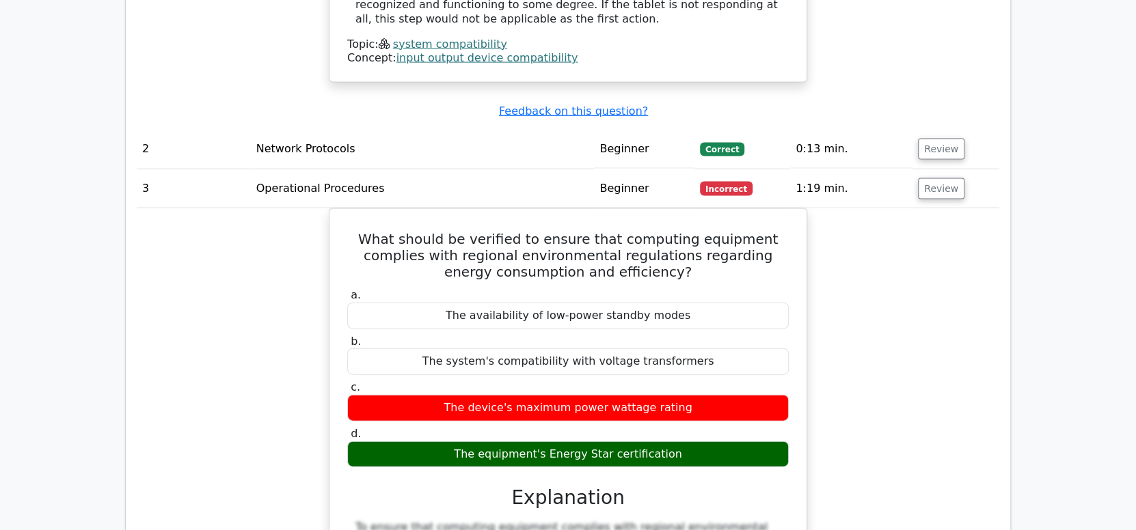
scroll to position [1913, 0]
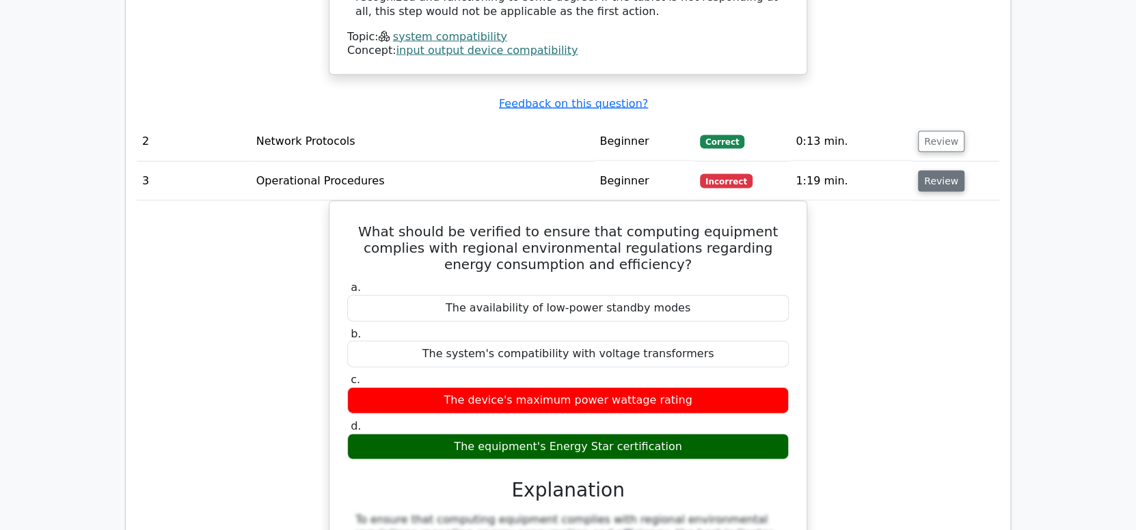
click at [932, 171] on button "Review" at bounding box center [941, 181] width 46 height 21
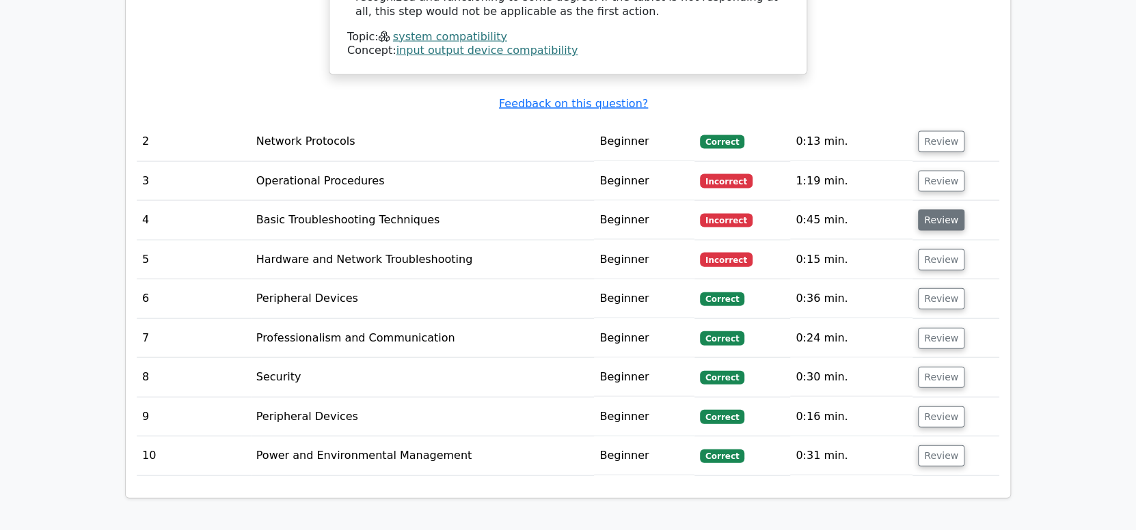
click at [932, 210] on button "Review" at bounding box center [941, 220] width 46 height 21
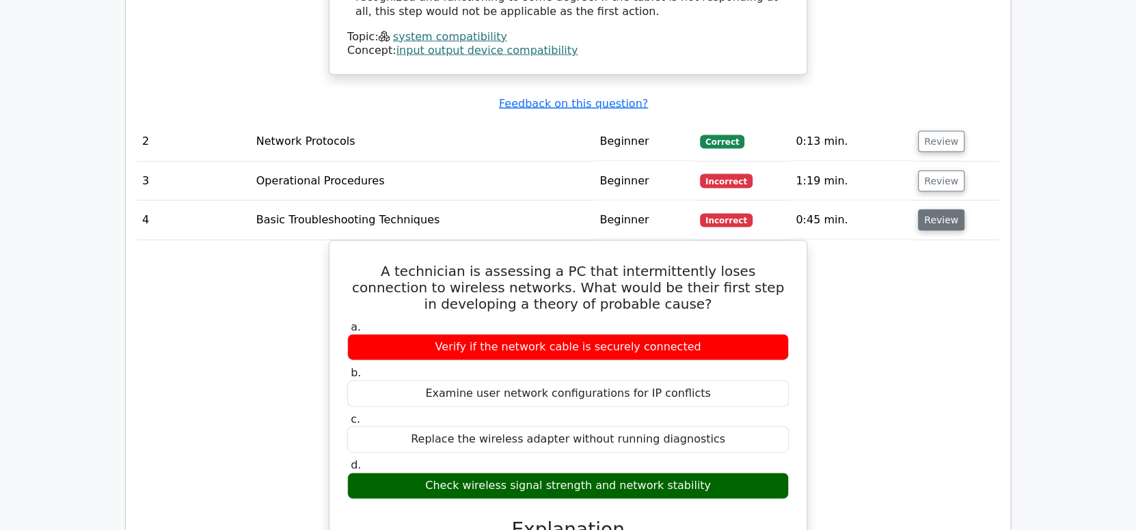
click at [947, 210] on button "Review" at bounding box center [941, 220] width 46 height 21
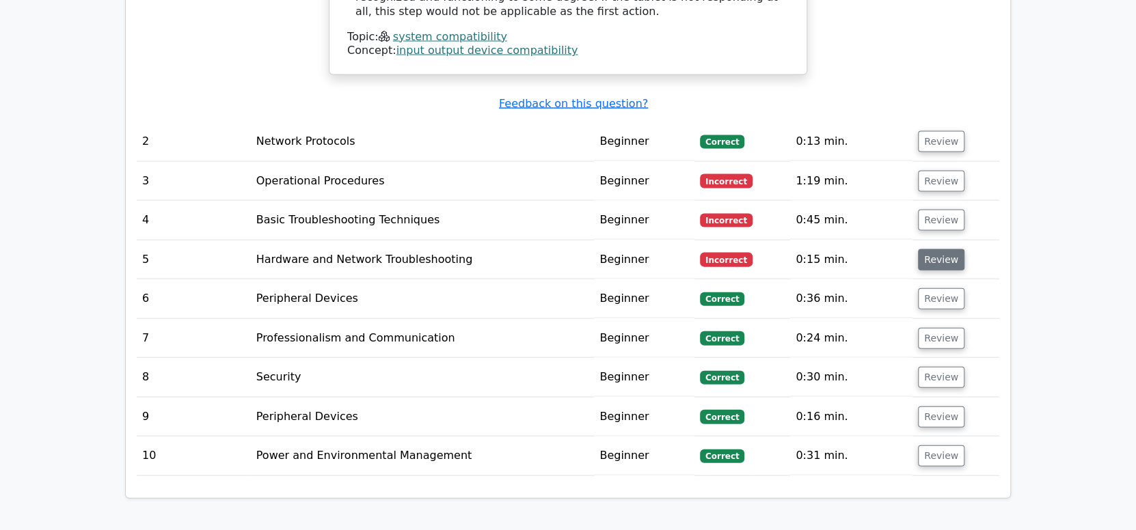
click at [940, 250] on button "Review" at bounding box center [941, 260] width 46 height 21
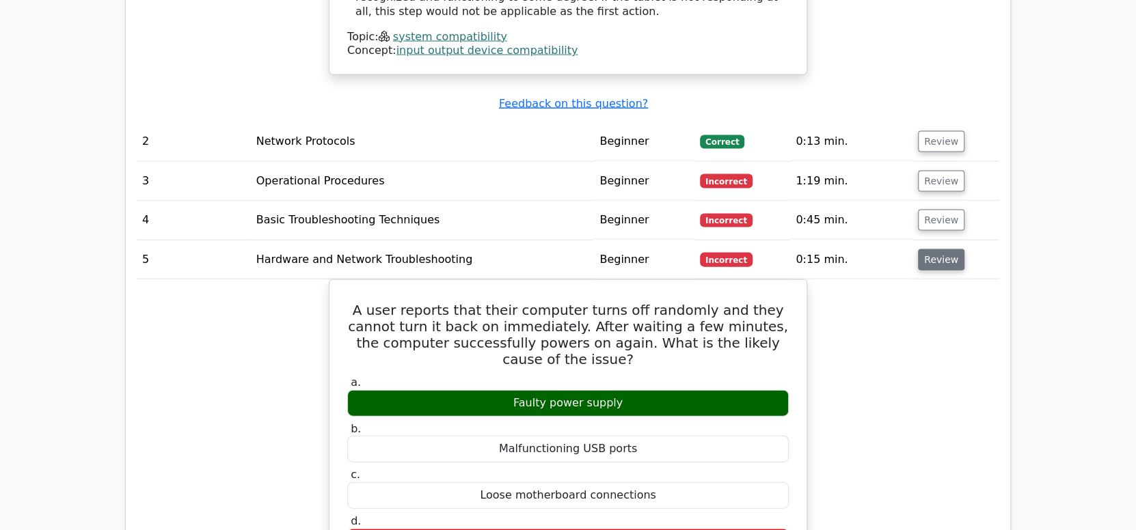
click at [940, 250] on button "Review" at bounding box center [941, 260] width 46 height 21
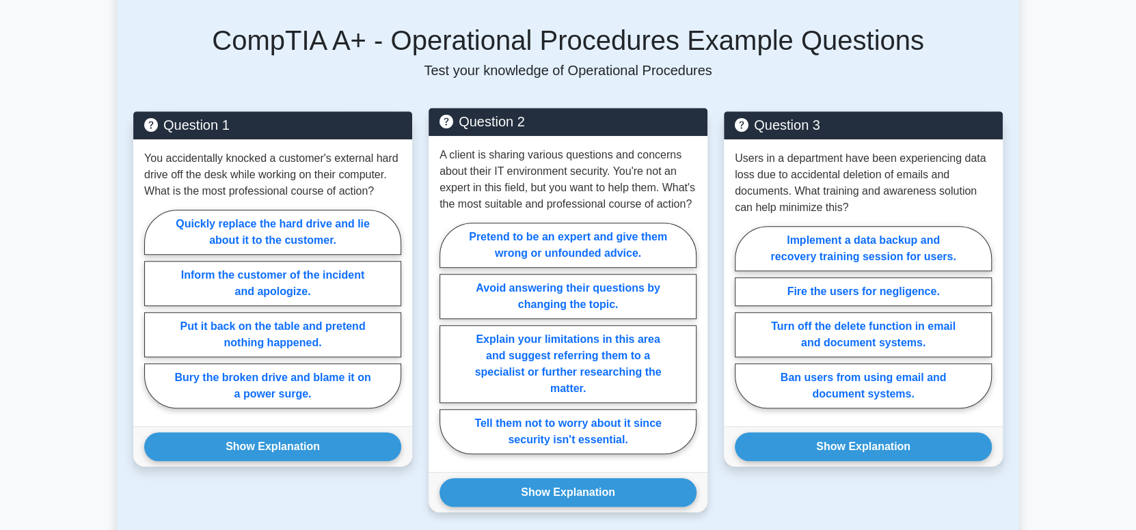
scroll to position [547, 0]
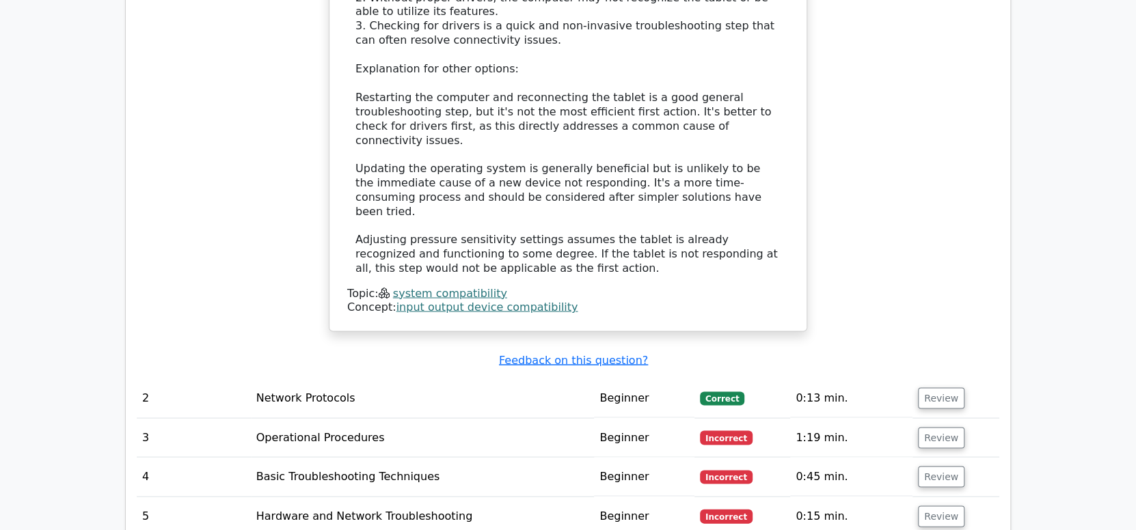
scroll to position [1661, 0]
